Goal: Transaction & Acquisition: Purchase product/service

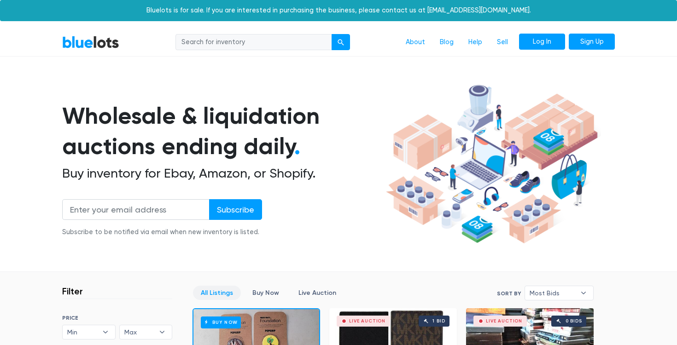
click at [543, 41] on link "Log In" at bounding box center [542, 42] width 46 height 17
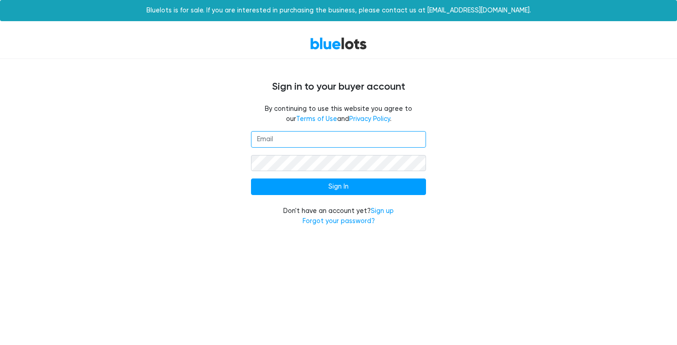
type input "deals@fyideals.com"
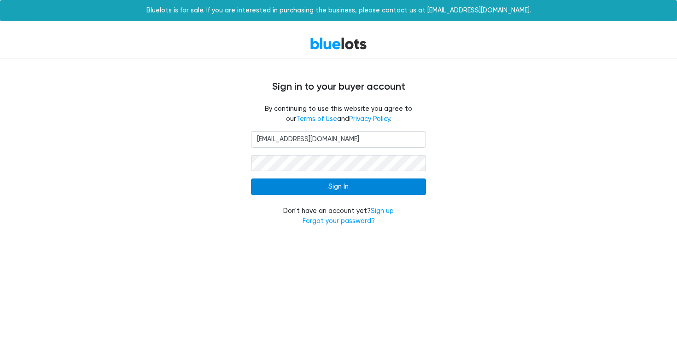
click at [345, 190] on input "Sign In" at bounding box center [338, 187] width 175 height 17
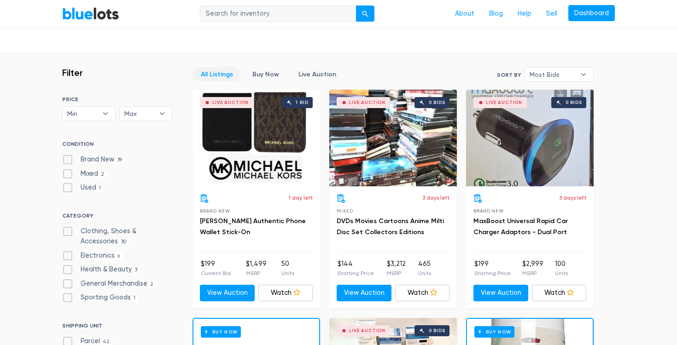
scroll to position [221, 0]
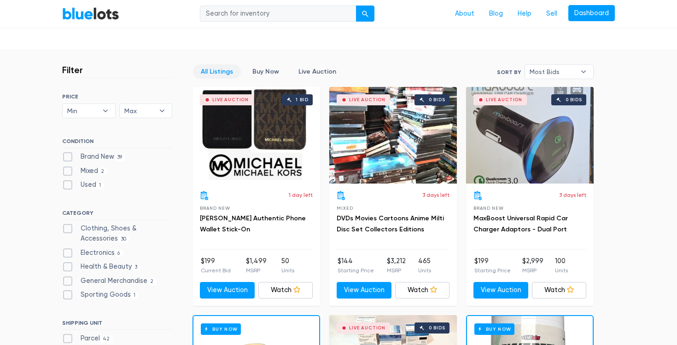
click at [106, 231] on label "Clothing, Shoes & Accessories 30" at bounding box center [117, 234] width 110 height 20
click at [68, 230] on Accessories"] "Clothing, Shoes & Accessories 30" at bounding box center [65, 227] width 6 height 6
checkbox Accessories"] "true"
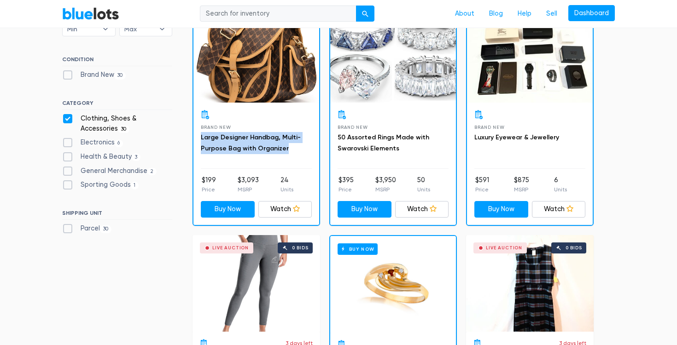
scroll to position [307, 0]
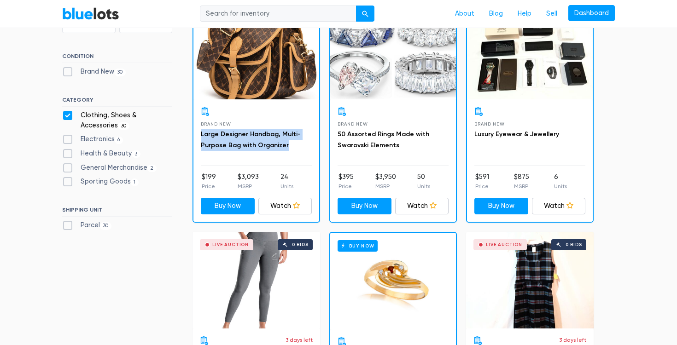
click at [69, 116] on label "Clothing, Shoes & Accessories 30" at bounding box center [117, 120] width 110 height 20
click at [68, 116] on Accessories"] "Clothing, Shoes & Accessories 30" at bounding box center [65, 113] width 6 height 6
checkbox Accessories"] "false"
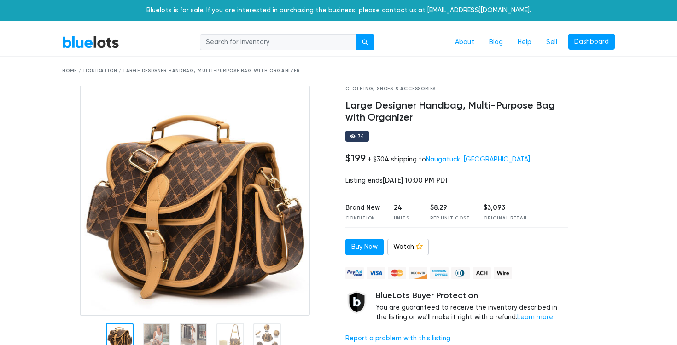
click at [217, 203] on img at bounding box center [195, 201] width 230 height 230
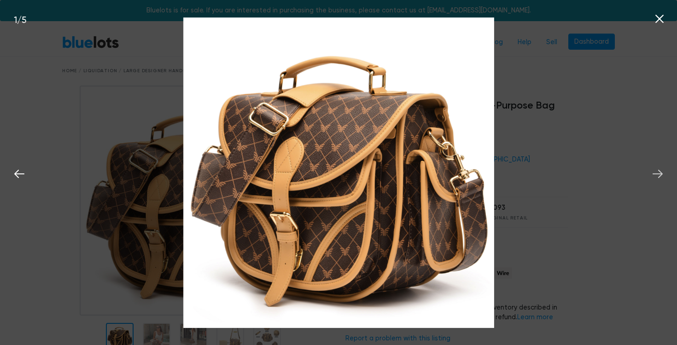
click at [657, 173] on icon at bounding box center [657, 174] width 14 height 14
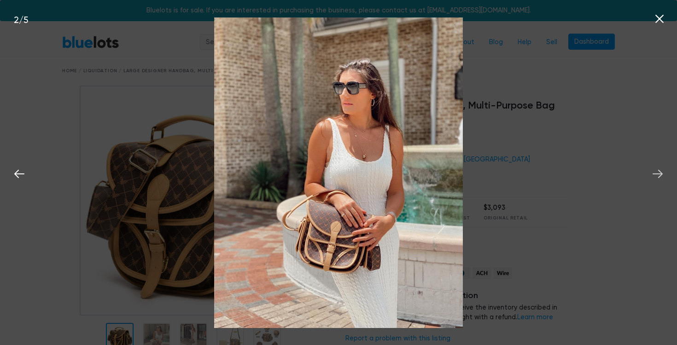
click at [657, 173] on icon at bounding box center [657, 174] width 14 height 14
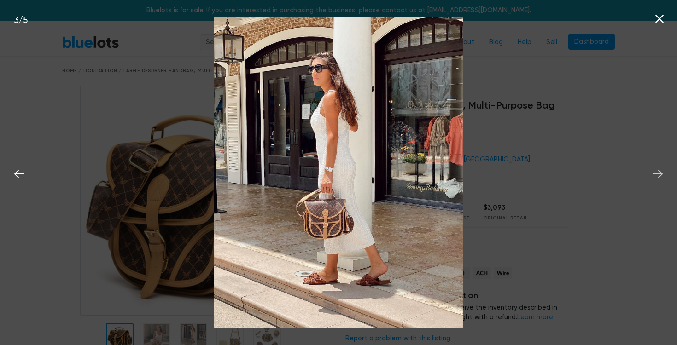
click at [657, 173] on icon at bounding box center [657, 174] width 14 height 14
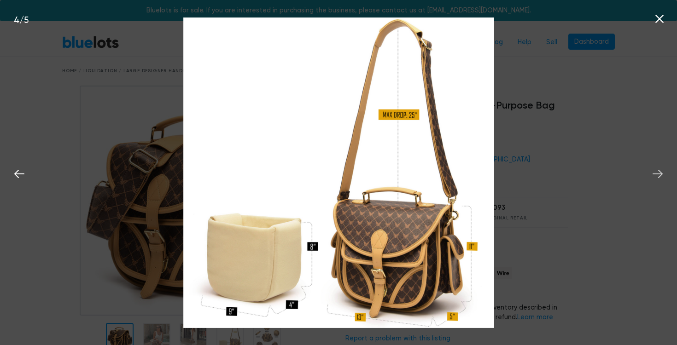
click at [657, 173] on icon at bounding box center [657, 174] width 14 height 14
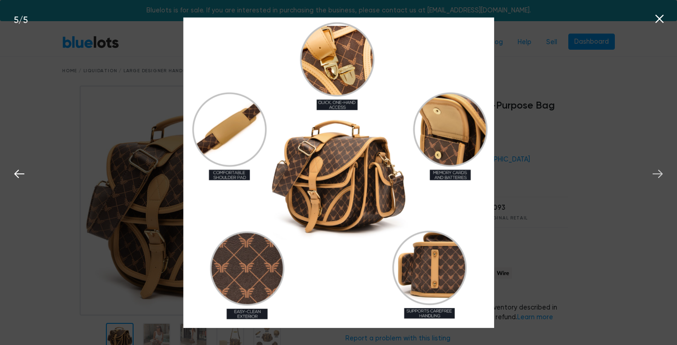
click at [657, 173] on icon at bounding box center [657, 174] width 14 height 14
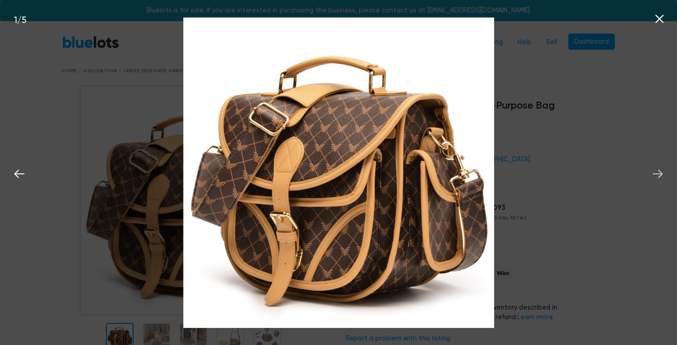
click at [657, 173] on icon at bounding box center [657, 174] width 14 height 14
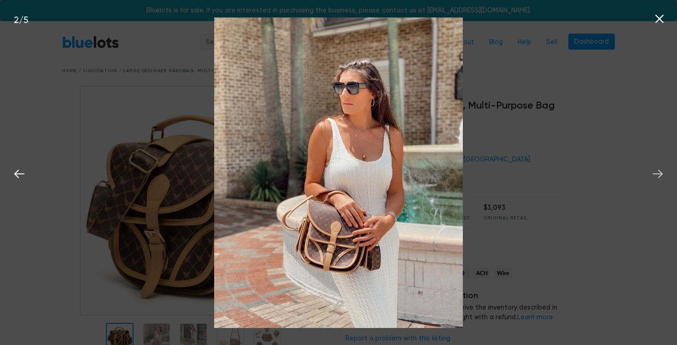
click at [657, 173] on icon at bounding box center [657, 174] width 14 height 14
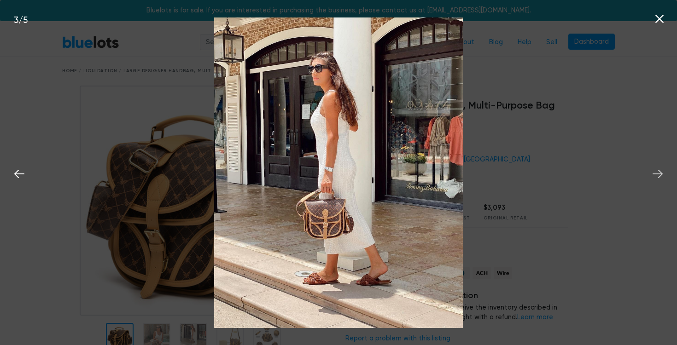
click at [657, 173] on icon at bounding box center [657, 174] width 14 height 14
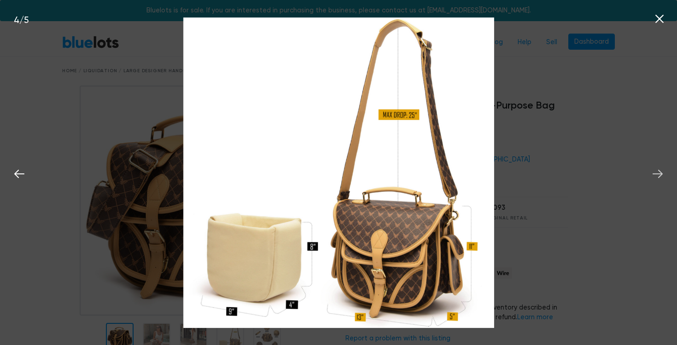
click at [657, 173] on icon at bounding box center [657, 174] width 14 height 14
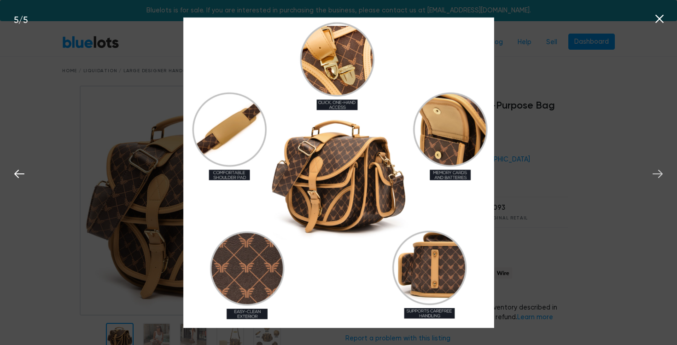
click at [657, 173] on icon at bounding box center [657, 174] width 14 height 14
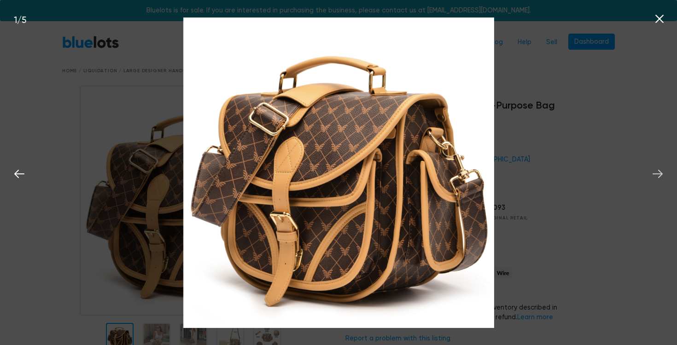
click at [657, 173] on icon at bounding box center [657, 174] width 14 height 14
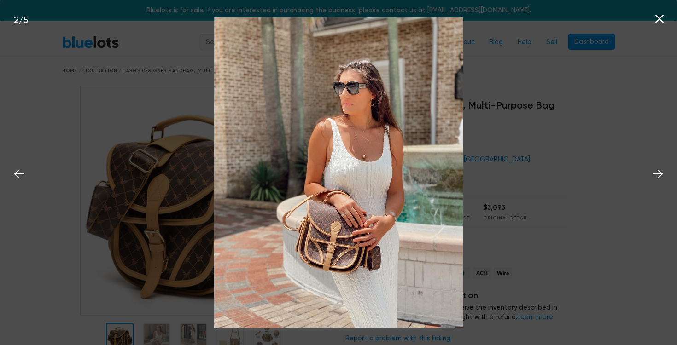
click at [658, 16] on icon at bounding box center [659, 19] width 14 height 14
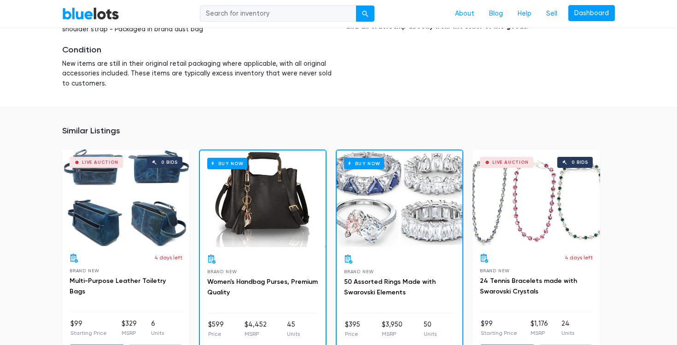
scroll to position [570, 0]
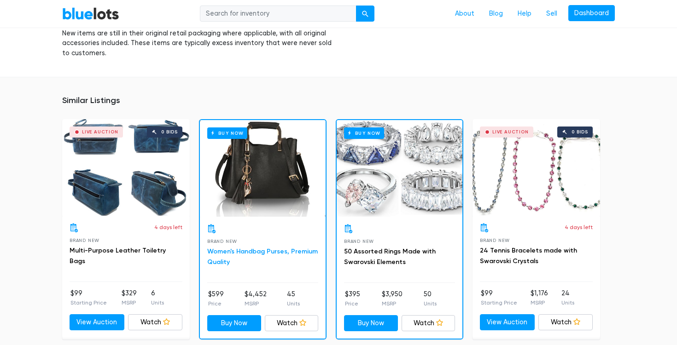
click at [233, 254] on link "Women's Handbag Purses, Premium Quality" at bounding box center [262, 257] width 110 height 19
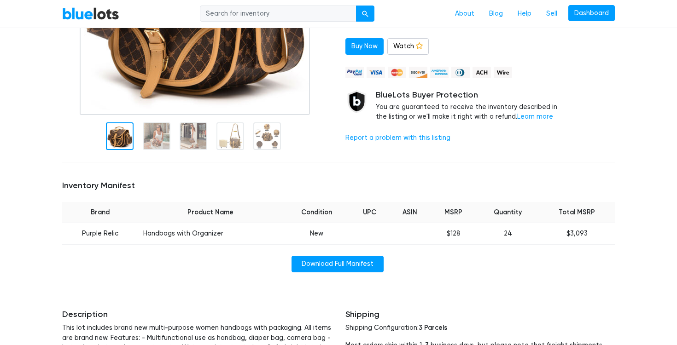
scroll to position [0, 0]
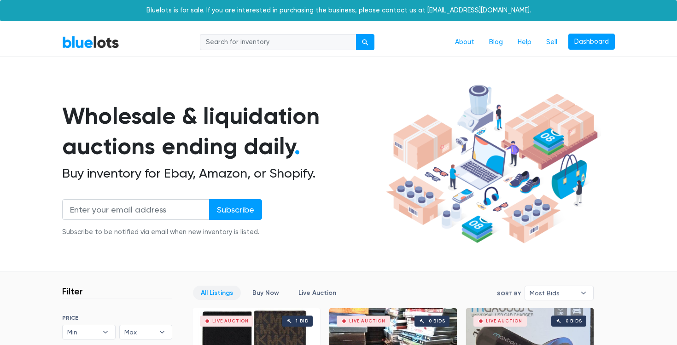
scroll to position [248, 0]
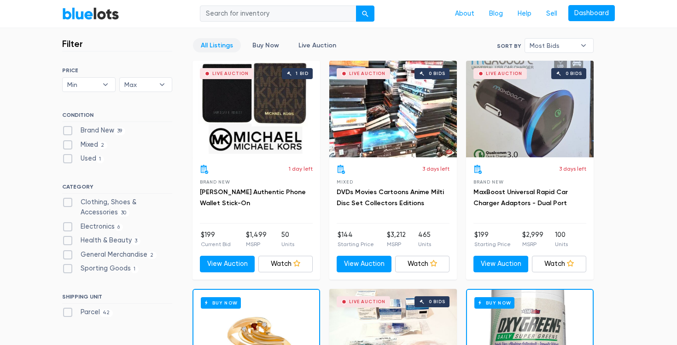
click at [70, 240] on label "Health & Beauty 3" at bounding box center [101, 241] width 78 height 10
click at [68, 240] on Beauty"] "Health & Beauty 3" at bounding box center [65, 239] width 6 height 6
checkbox Beauty"] "true"
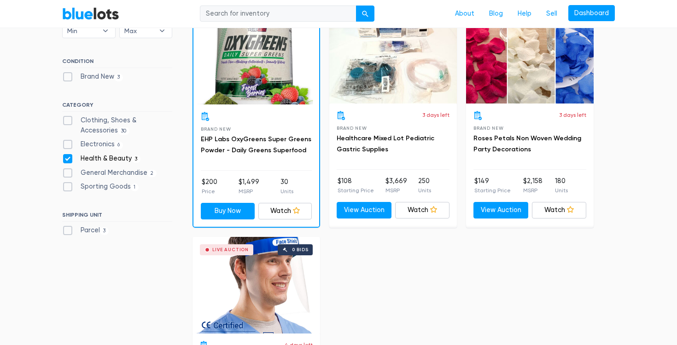
scroll to position [303, 0]
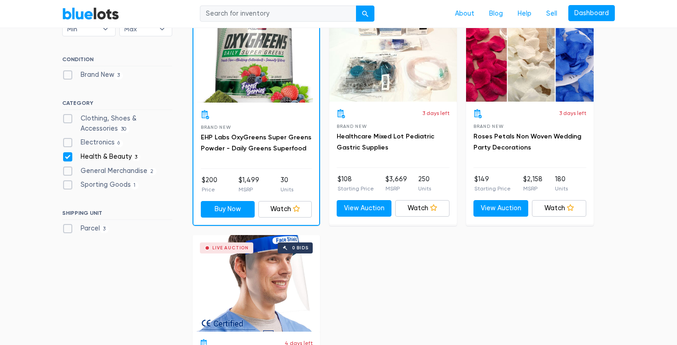
click at [69, 159] on label "Health & Beauty 3" at bounding box center [101, 157] width 78 height 10
click at [68, 158] on Beauty"] "Health & Beauty 3" at bounding box center [65, 155] width 6 height 6
checkbox Beauty"] "false"
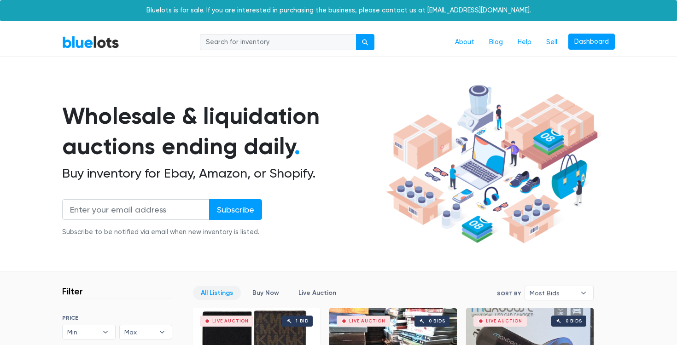
scroll to position [248, 0]
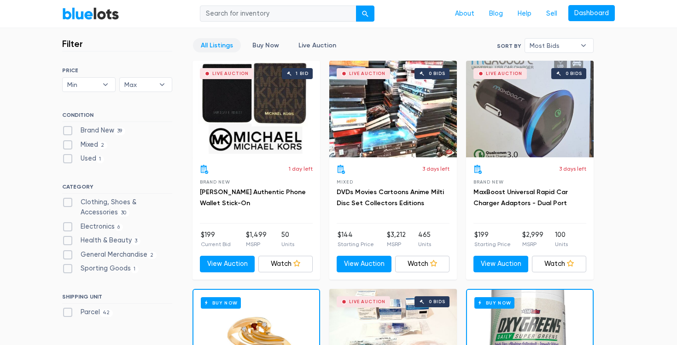
click at [69, 252] on label "General Merchandise 2" at bounding box center [109, 255] width 94 height 10
click at [68, 252] on Merchandise"] "General Merchandise 2" at bounding box center [65, 253] width 6 height 6
checkbox Merchandise"] "true"
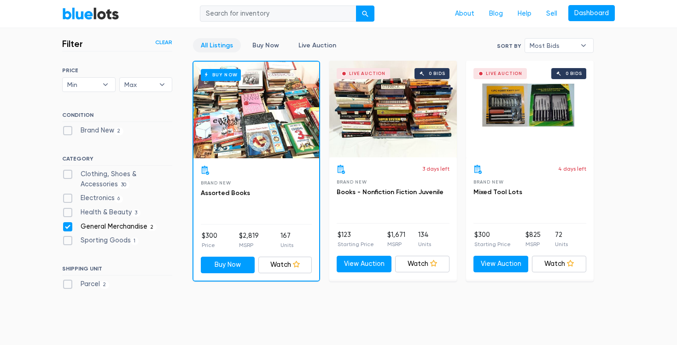
scroll to position [248, 0]
click at [69, 227] on label "General Merchandise 2" at bounding box center [109, 227] width 94 height 10
click at [68, 227] on Merchandise"] "General Merchandise 2" at bounding box center [65, 225] width 6 height 6
checkbox Merchandise"] "false"
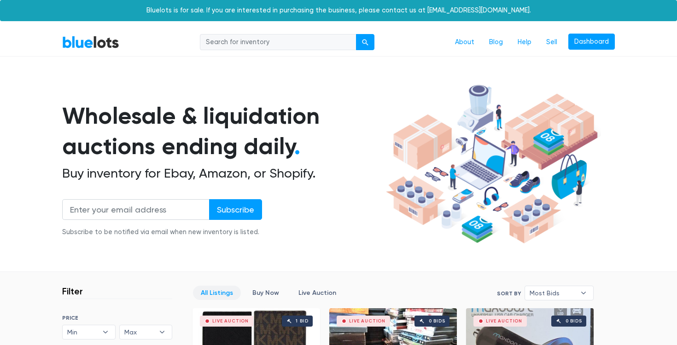
scroll to position [248, 0]
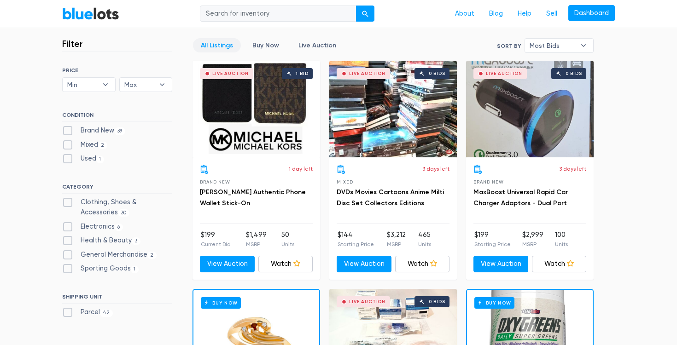
click at [67, 267] on label "Sporting Goods 1" at bounding box center [100, 269] width 76 height 10
click at [67, 267] on Goods"] "Sporting Goods 1" at bounding box center [65, 267] width 6 height 6
checkbox Goods"] "true"
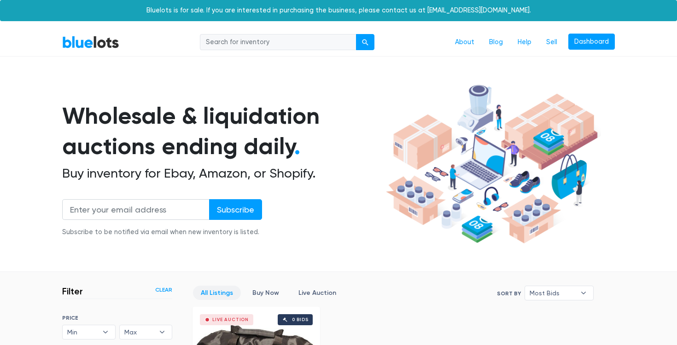
scroll to position [248, 0]
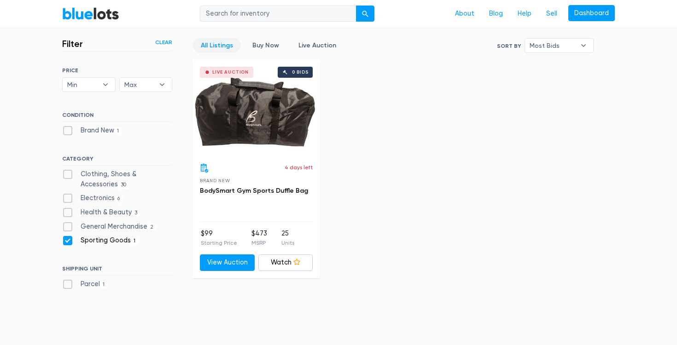
click at [68, 242] on label "Sporting Goods 1" at bounding box center [100, 241] width 76 height 10
click at [68, 242] on Goods"] "Sporting Goods 1" at bounding box center [65, 239] width 6 height 6
checkbox Goods"] "false"
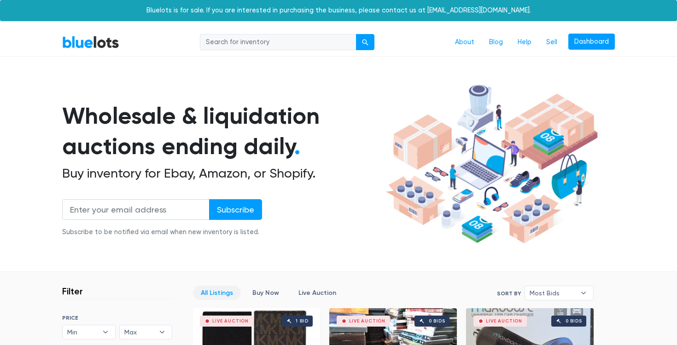
scroll to position [248, 0]
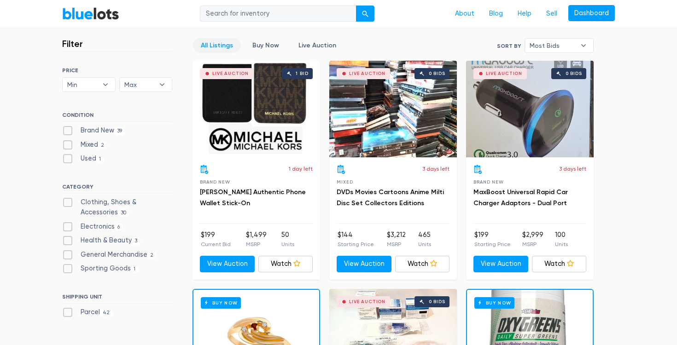
click at [70, 229] on label "Electronics 6" at bounding box center [92, 227] width 61 height 10
click at [68, 228] on input "Electronics 6" at bounding box center [65, 225] width 6 height 6
checkbox input "true"
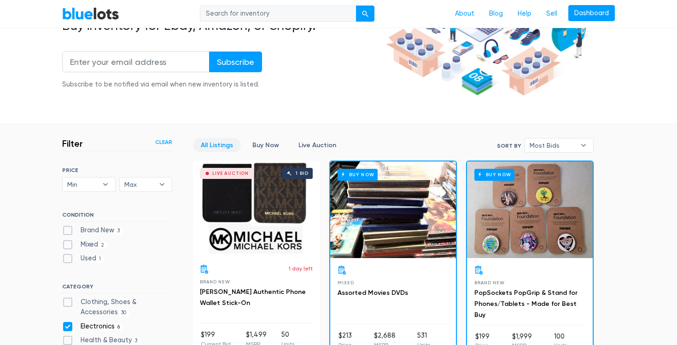
scroll to position [177, 0]
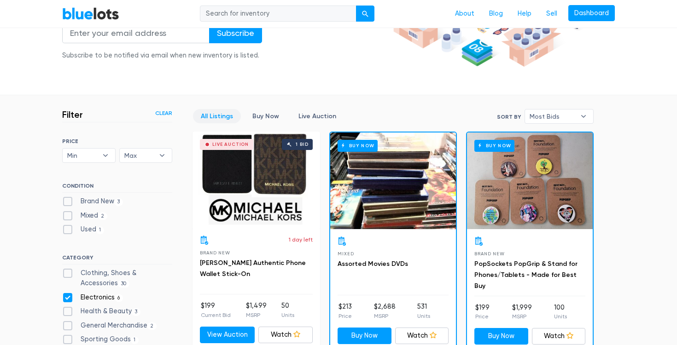
click at [66, 297] on label "Electronics 6" at bounding box center [92, 298] width 61 height 10
click at [66, 297] on input "Electronics 6" at bounding box center [65, 296] width 6 height 6
checkbox input "false"
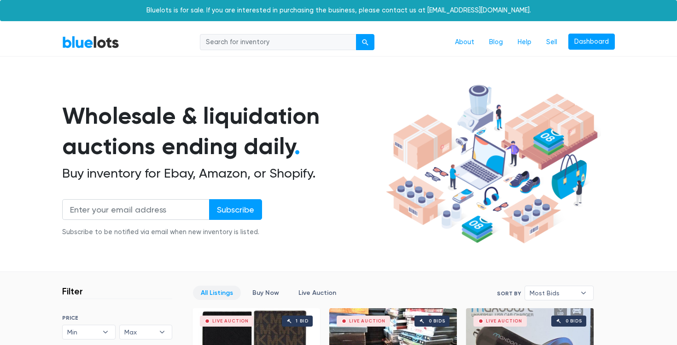
scroll to position [248, 0]
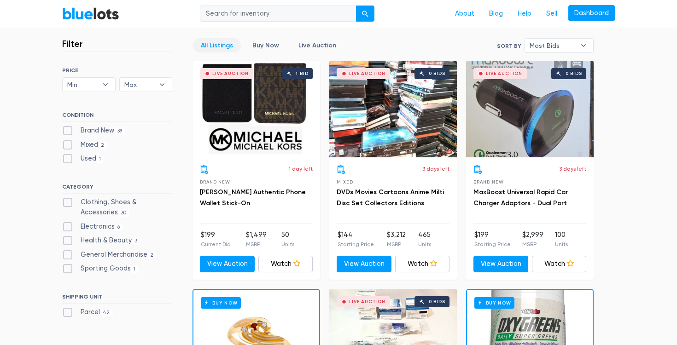
click at [69, 203] on label "Clothing, Shoes & Accessories 30" at bounding box center [117, 207] width 110 height 20
click at [68, 203] on Accessories"] "Clothing, Shoes & Accessories 30" at bounding box center [65, 200] width 6 height 6
checkbox Accessories"] "true"
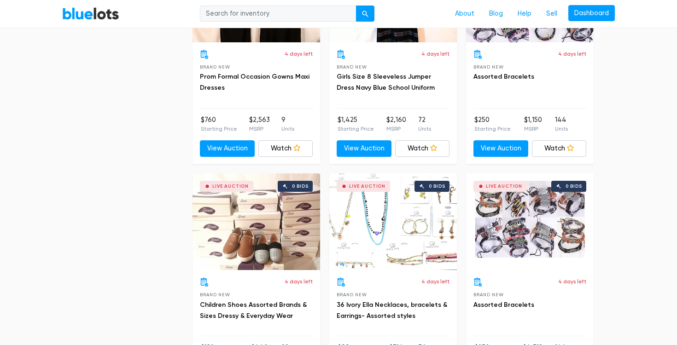
scroll to position [1965, 0]
